Goal: Task Accomplishment & Management: Manage account settings

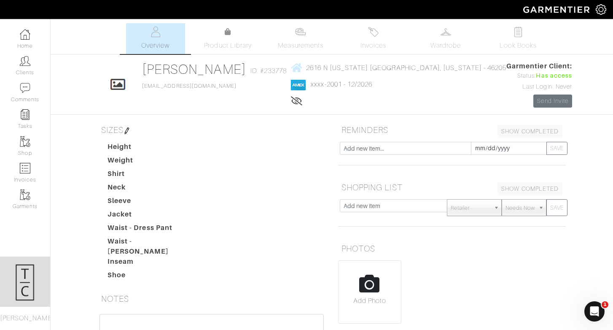
click at [359, 43] on link "Invoices" at bounding box center [373, 38] width 59 height 31
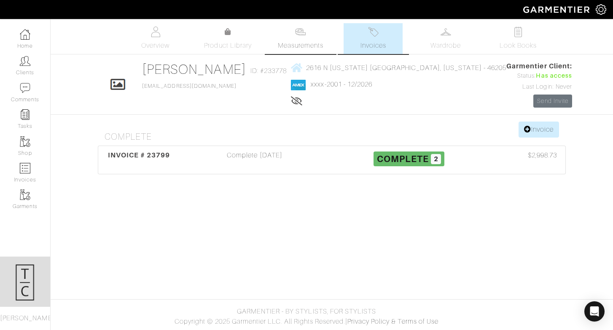
click at [288, 28] on link "Measurements" at bounding box center [300, 38] width 59 height 31
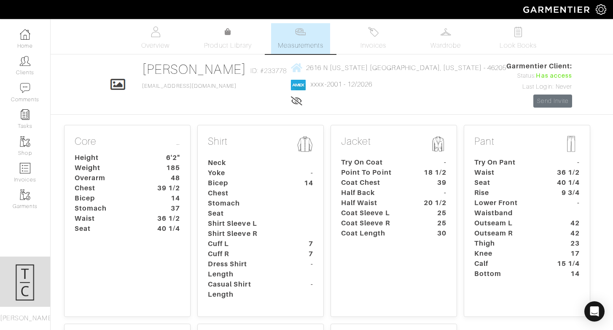
click at [372, 228] on dt "Coat Length" at bounding box center [374, 233] width 79 height 10
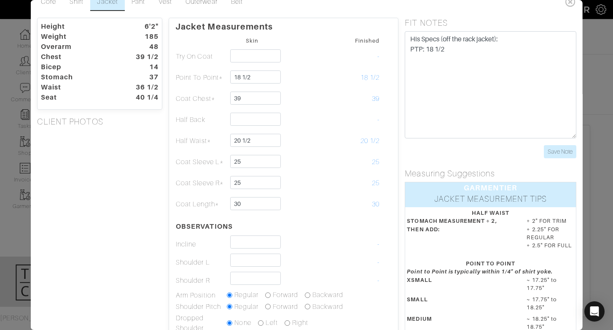
scroll to position [14, 0]
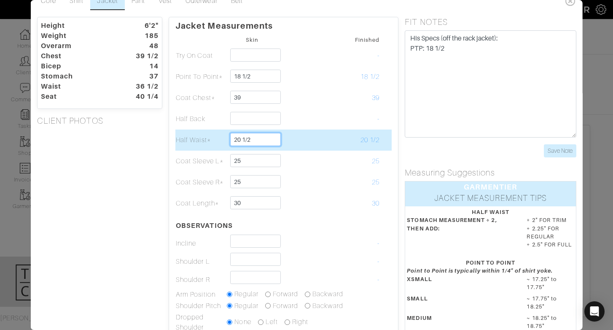
click at [260, 141] on input "20 1/2" at bounding box center [255, 139] width 50 height 13
drag, startPoint x: 243, startPoint y: 138, endPoint x: 287, endPoint y: 139, distance: 43.4
click at [287, 139] on tr "Half Waist* 20 1/2 20 1/2" at bounding box center [283, 139] width 216 height 21
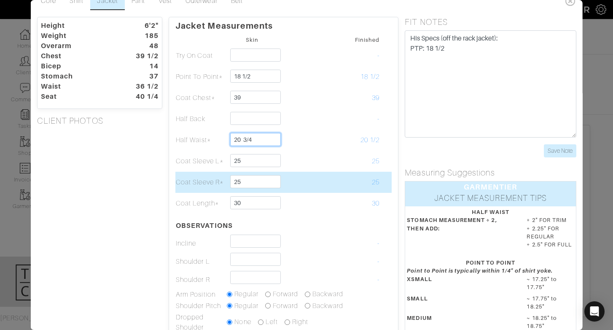
type input "20 3/4"
click at [369, 173] on td "25" at bounding box center [354, 182] width 51 height 21
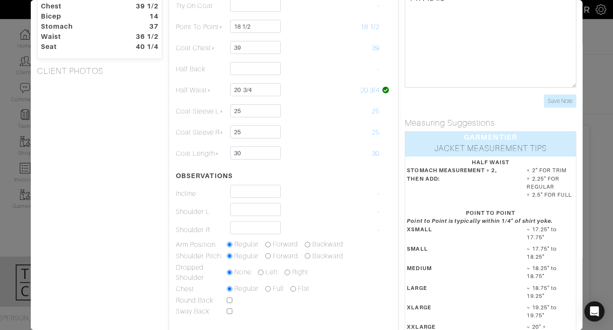
scroll to position [0, 0]
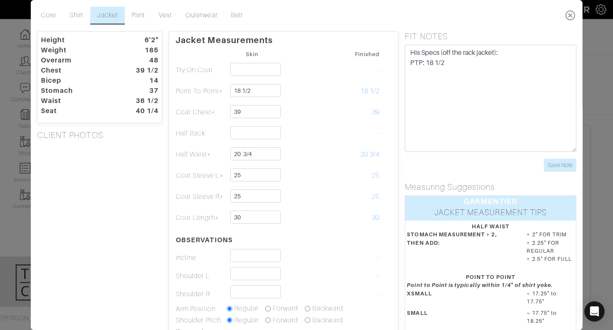
click at [570, 16] on icon at bounding box center [570, 15] width 17 height 17
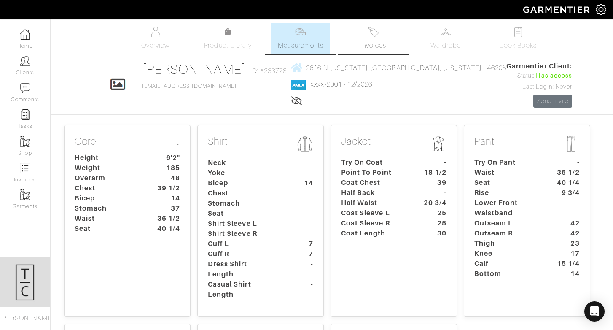
click at [385, 43] on span "Invoices" at bounding box center [374, 45] width 26 height 10
